Goal: Use online tool/utility: Utilize a website feature to perform a specific function

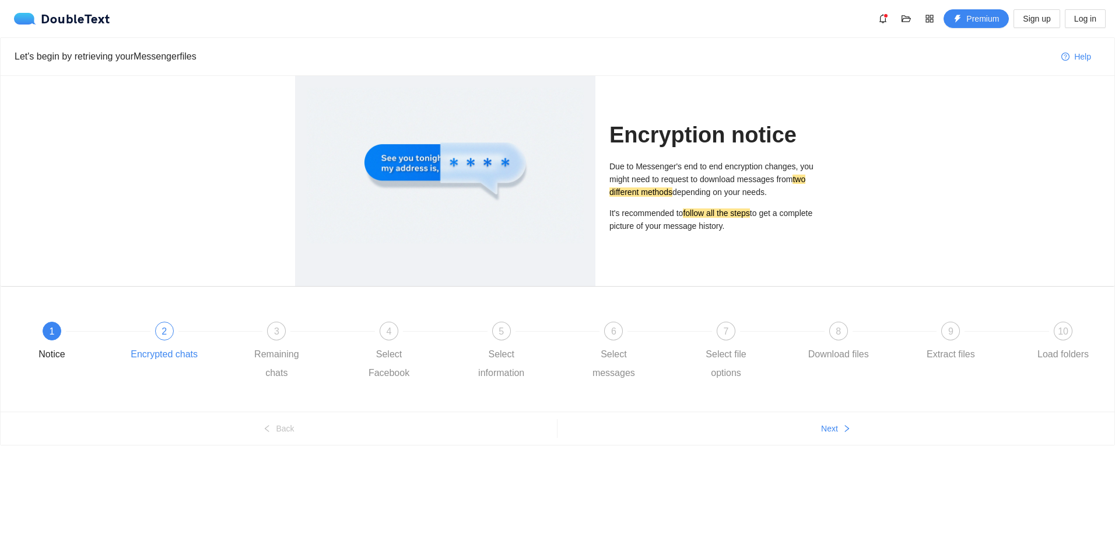
click at [162, 324] on div "2" at bounding box center [164, 330] width 19 height 19
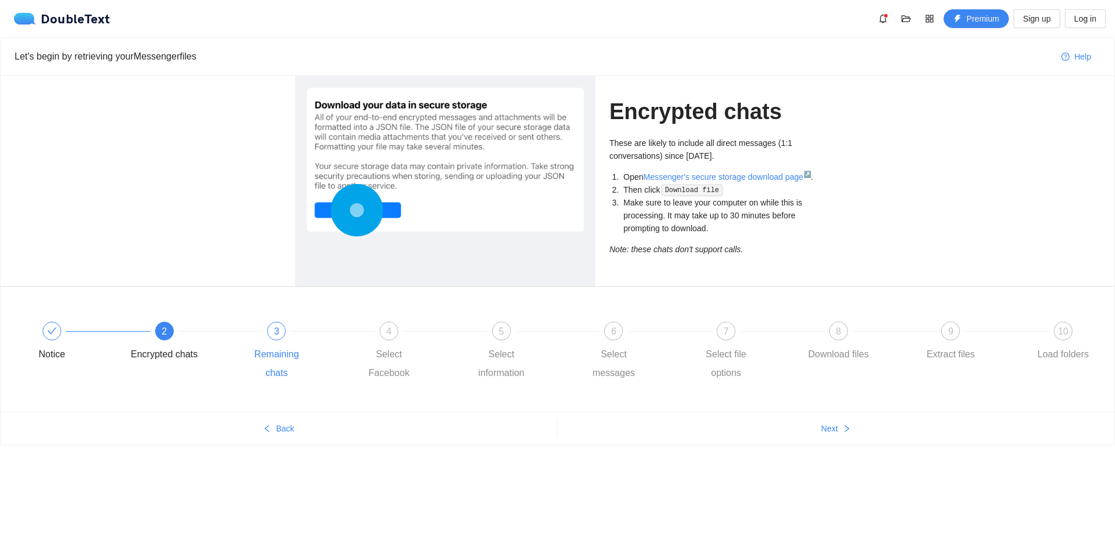
click at [258, 338] on div "3 Remaining chats" at bounding box center [299, 351] width 113 height 61
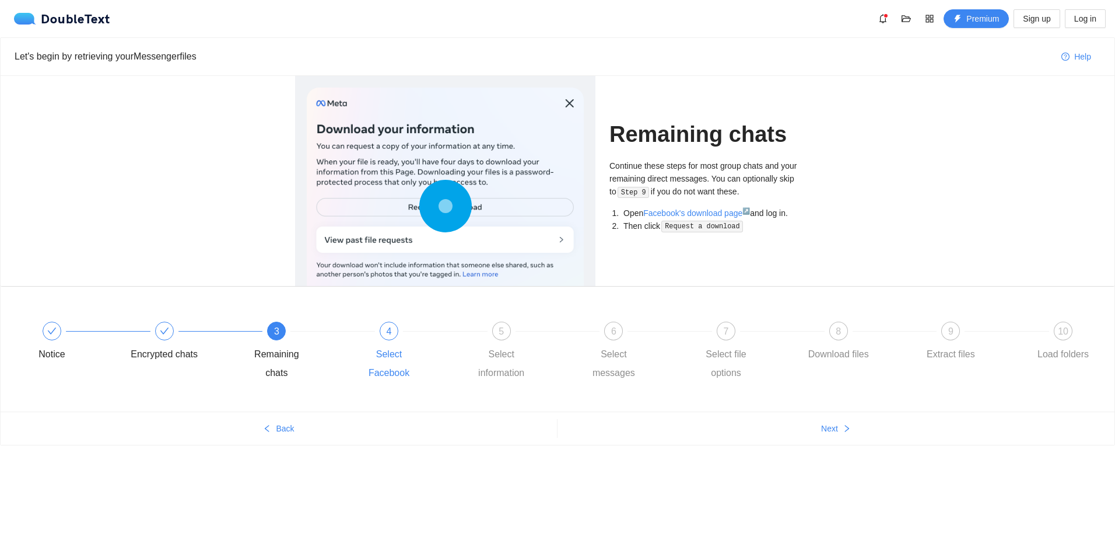
click at [373, 334] on div "4 Select Facebook" at bounding box center [411, 351] width 113 height 61
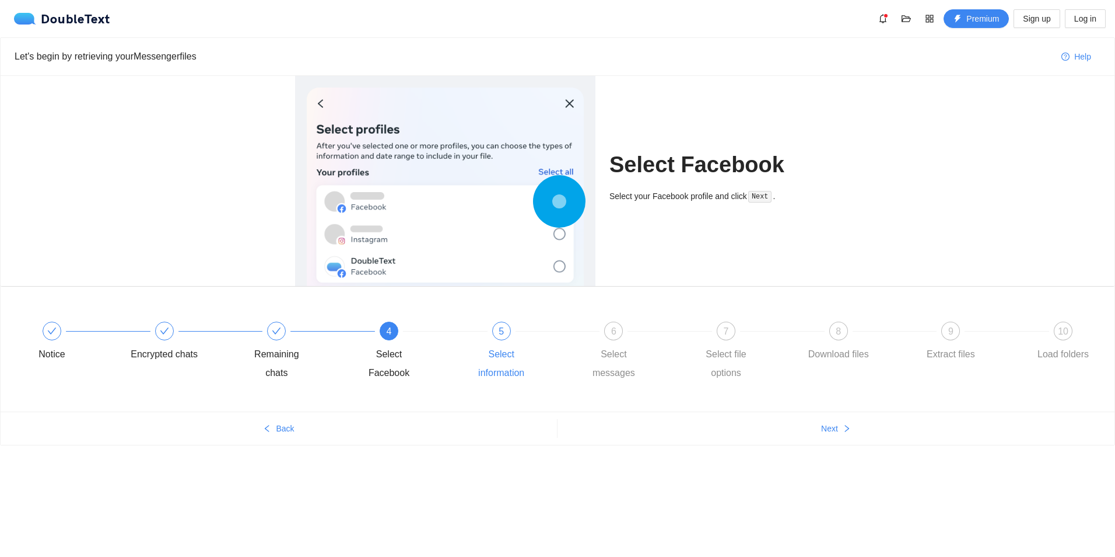
click at [493, 335] on div "5 Select information" at bounding box center [524, 351] width 113 height 61
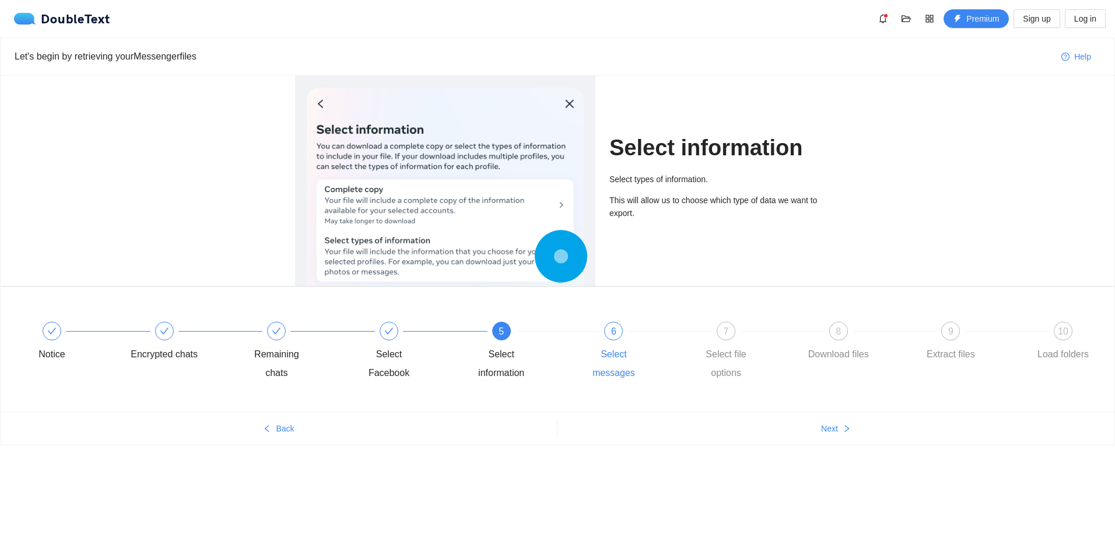
click at [619, 340] on div "6 Select messages" at bounding box center [636, 351] width 113 height 61
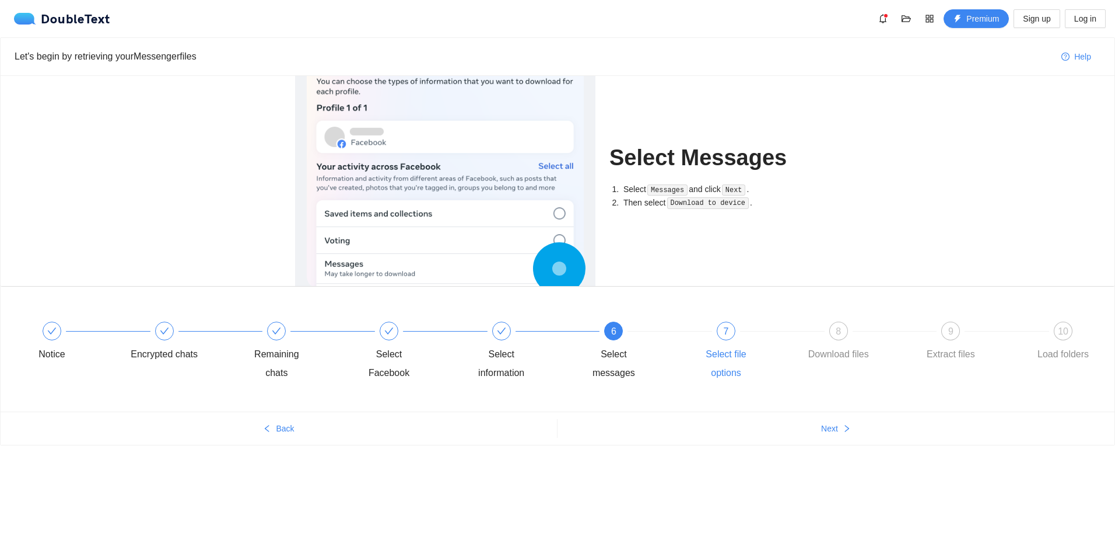
click at [720, 337] on div "7" at bounding box center [726, 330] width 19 height 19
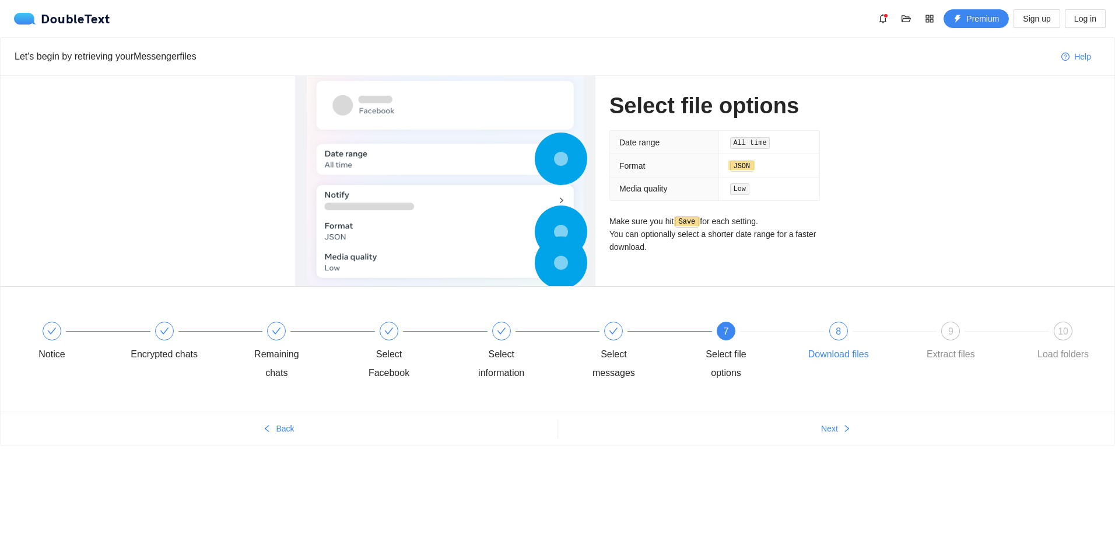
click at [827, 327] on div "8 Download files" at bounding box center [861, 342] width 113 height 42
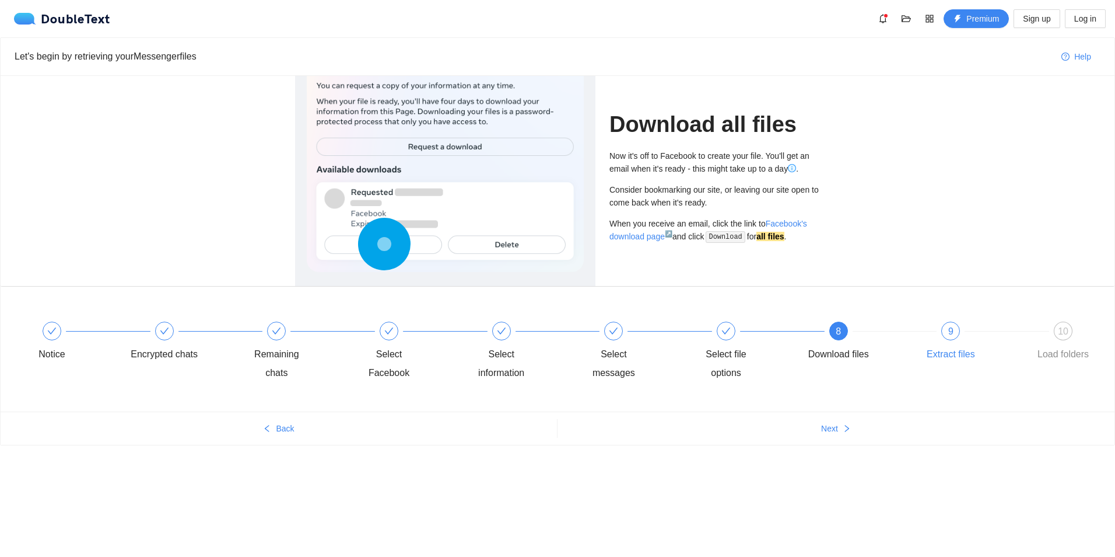
click at [948, 323] on div "9" at bounding box center [951, 330] width 19 height 19
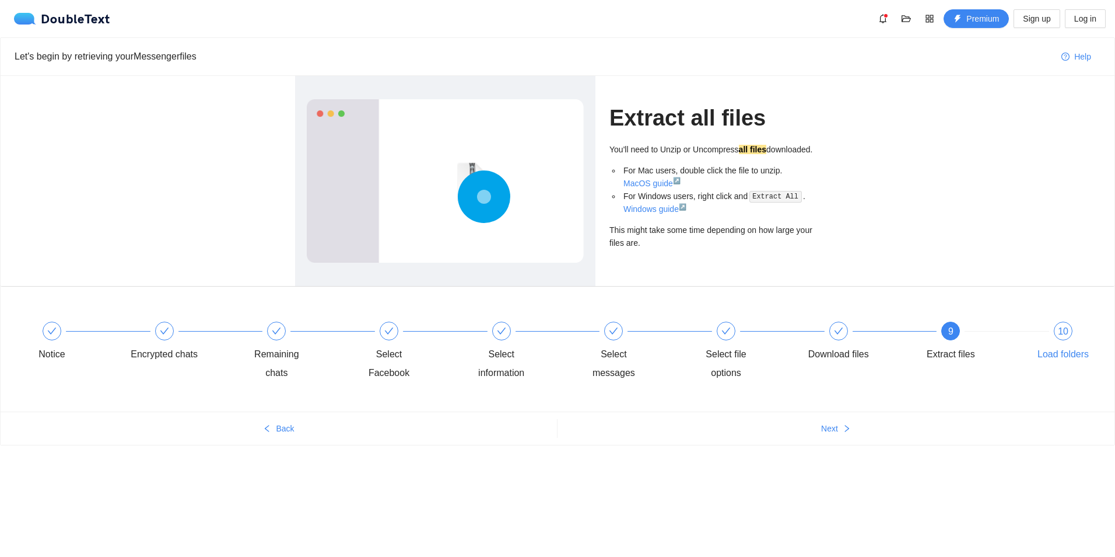
click at [1061, 339] on div "10" at bounding box center [1063, 330] width 19 height 19
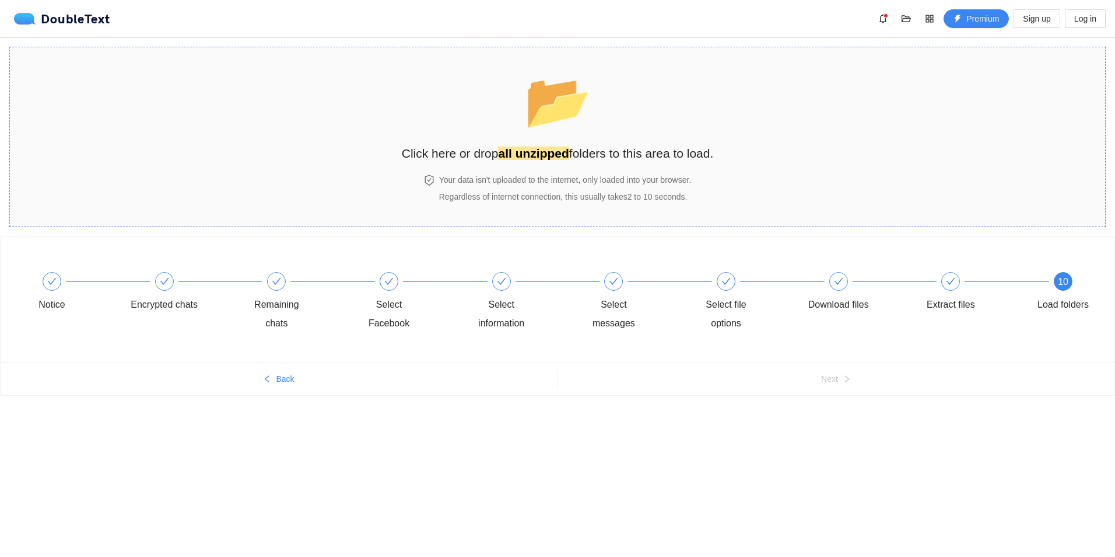
click at [480, 160] on h2 "Click here or drop all unzipped folders to this area to load." at bounding box center [558, 153] width 312 height 19
click at [532, 386] on button "Back" at bounding box center [279, 378] width 557 height 19
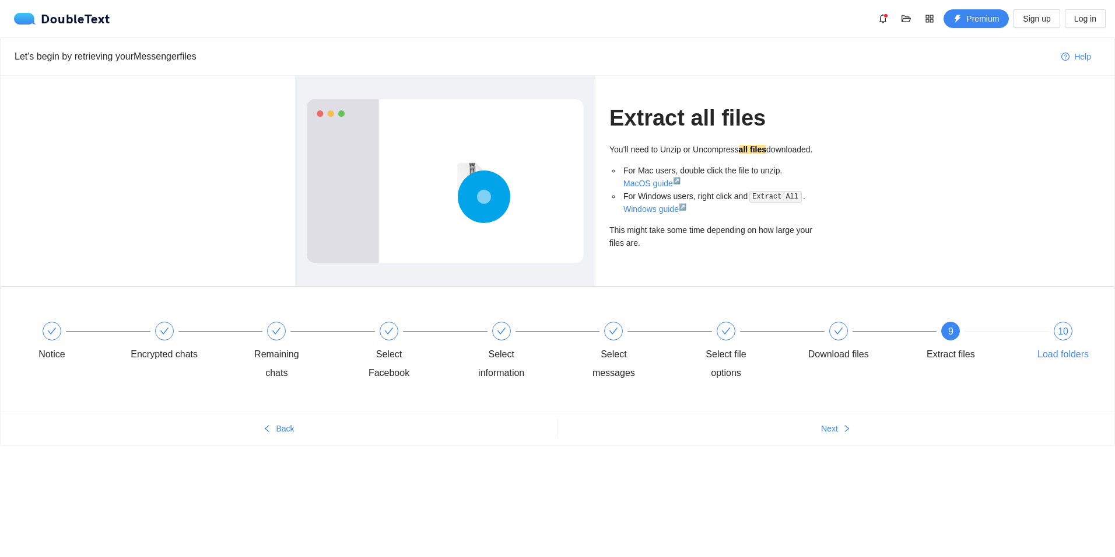
click at [1062, 326] on span "10" at bounding box center [1063, 331] width 11 height 10
